Goal: Task Accomplishment & Management: Manage account settings

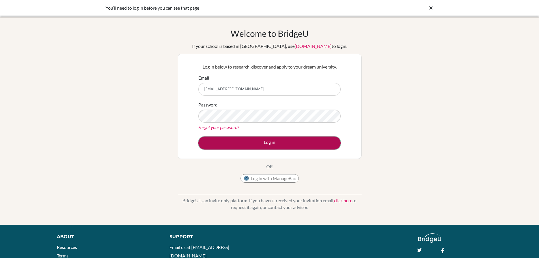
click at [267, 142] on button "Log in" at bounding box center [269, 142] width 142 height 13
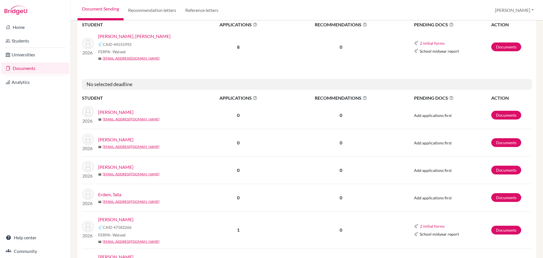
scroll to position [368, 0]
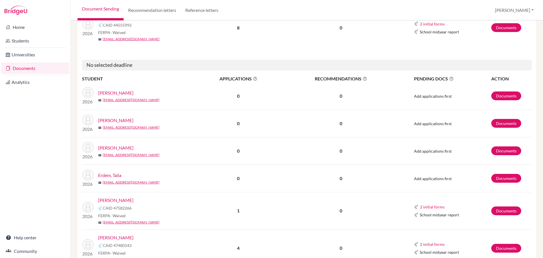
click at [119, 119] on link "[PERSON_NAME]" at bounding box center [115, 120] width 35 height 7
